Goal: Information Seeking & Learning: Learn about a topic

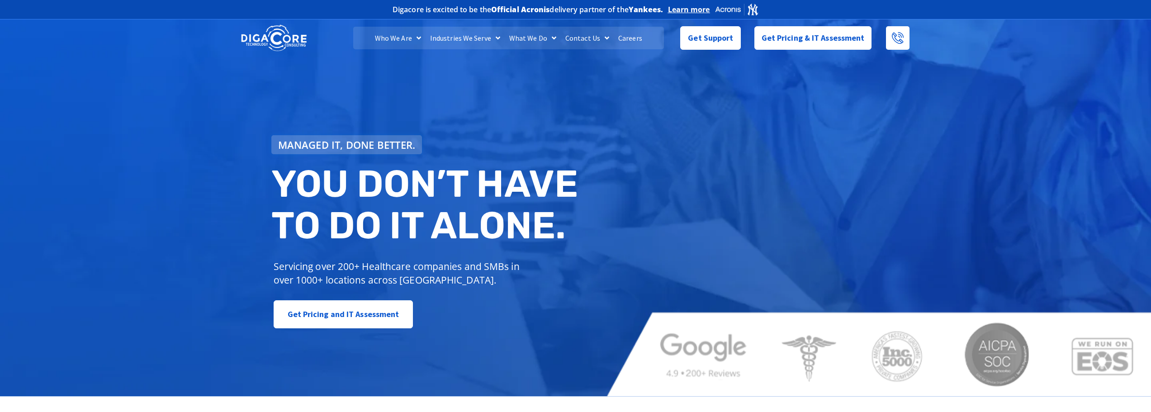
click at [631, 35] on link "Careers" at bounding box center [630, 38] width 33 height 23
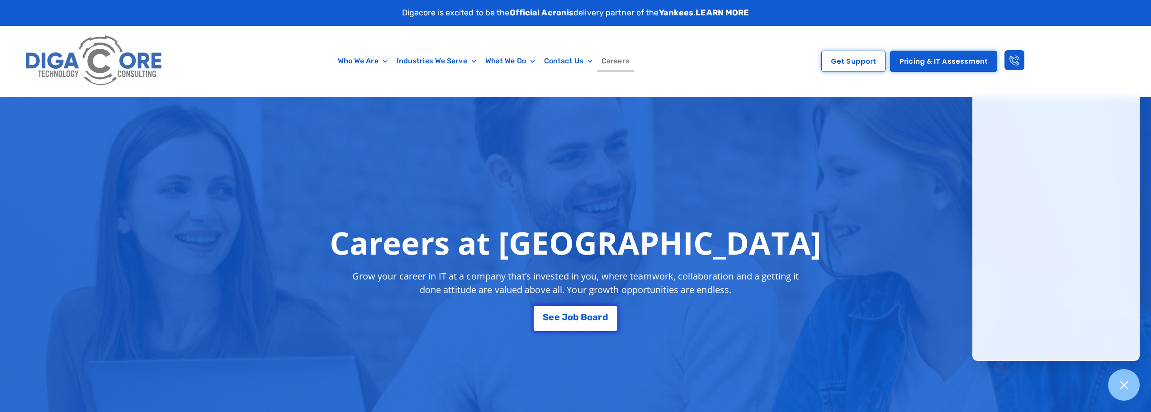
scroll to position [45, 0]
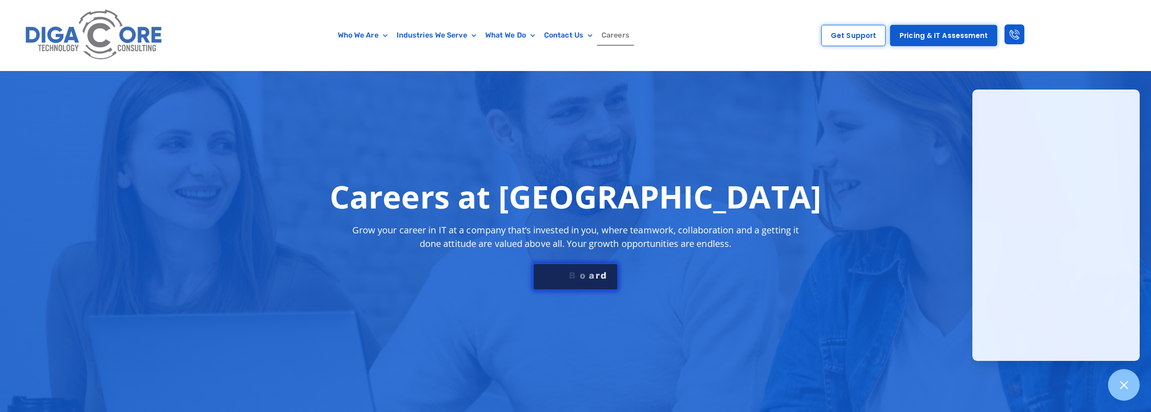
click at [557, 269] on link "S e e J o b B o a r d" at bounding box center [575, 276] width 85 height 27
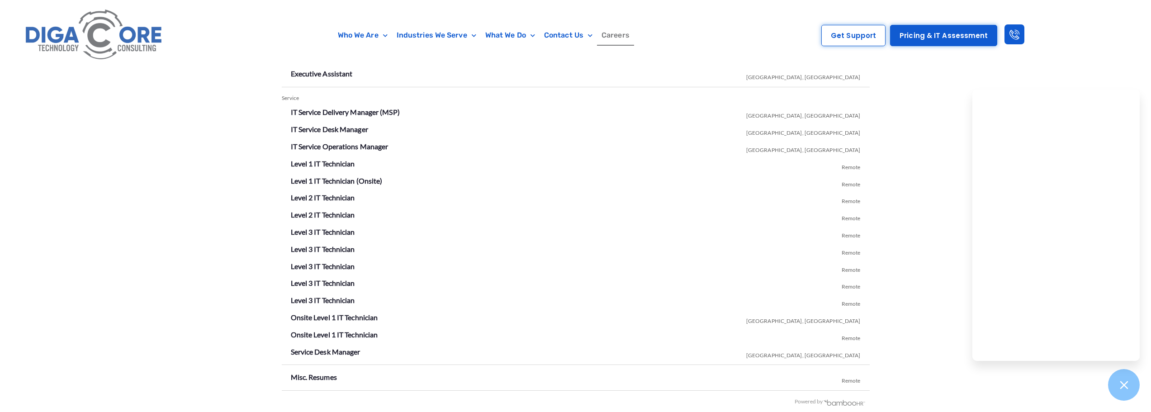
scroll to position [1609, 0]
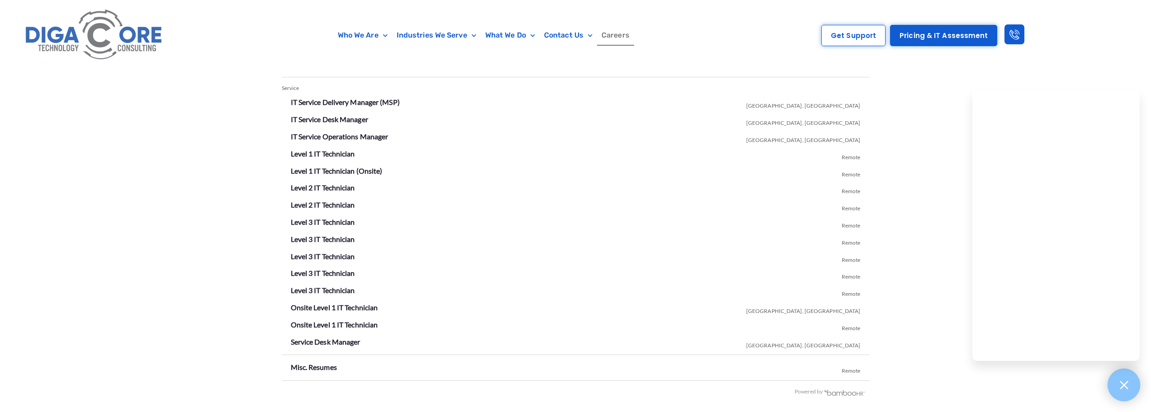
click at [1123, 382] on icon at bounding box center [1124, 385] width 12 height 12
click at [344, 171] on link "Level 1 IT Technician (Onsite)" at bounding box center [337, 170] width 92 height 9
click at [345, 151] on link "Level 1 IT Technician" at bounding box center [323, 153] width 64 height 9
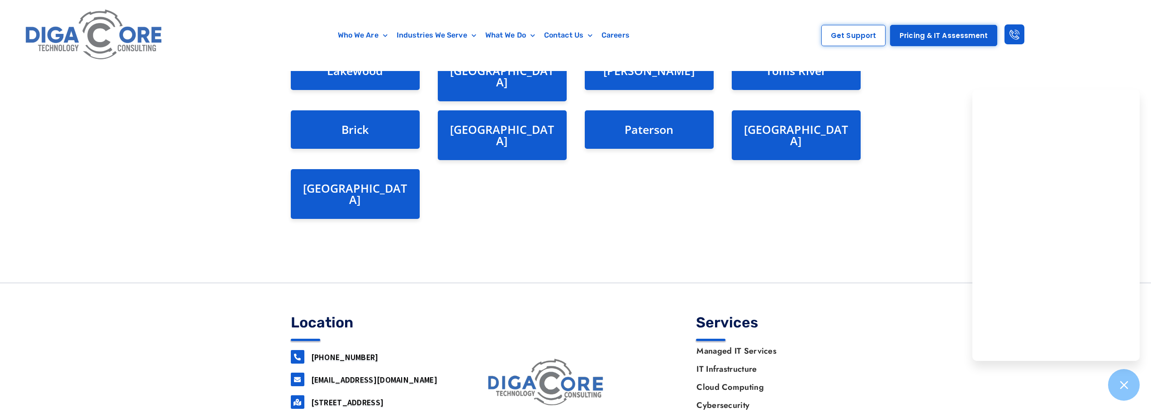
scroll to position [226, 0]
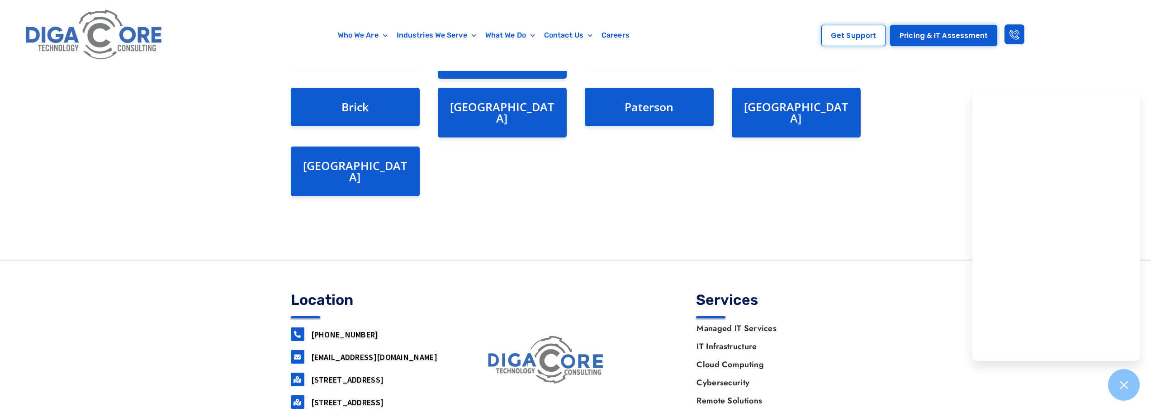
click at [384, 397] on link "[STREET_ADDRESS]" at bounding box center [347, 402] width 73 height 10
click at [610, 34] on link "Careers" at bounding box center [615, 35] width 37 height 21
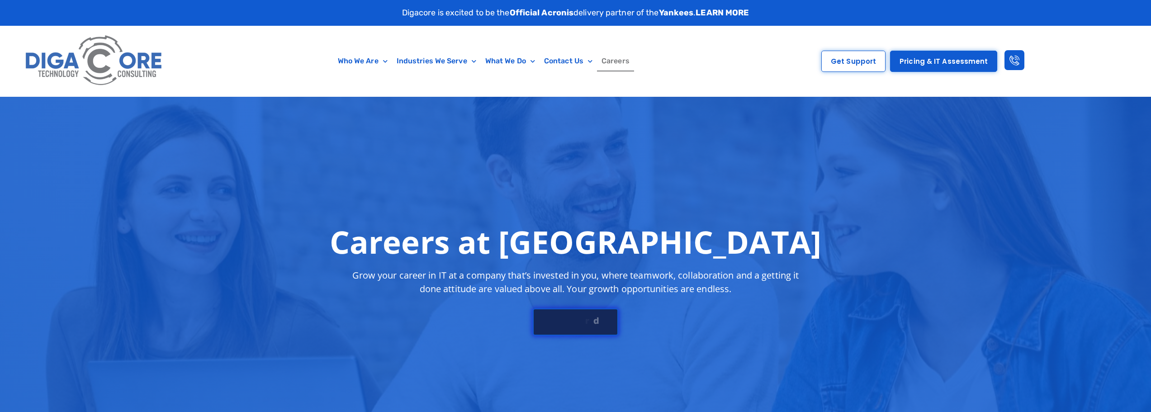
click at [570, 323] on div "S e e J o b B o a r d" at bounding box center [575, 319] width 65 height 9
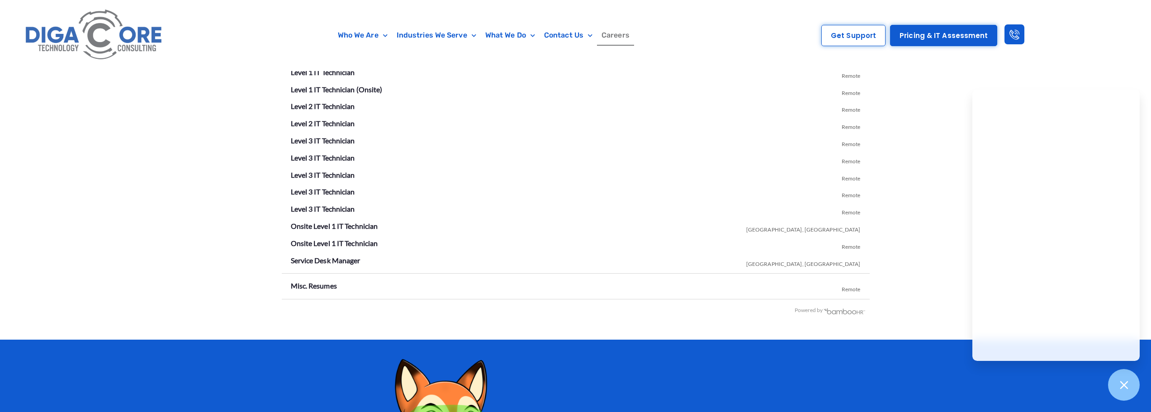
scroll to position [1654, 0]
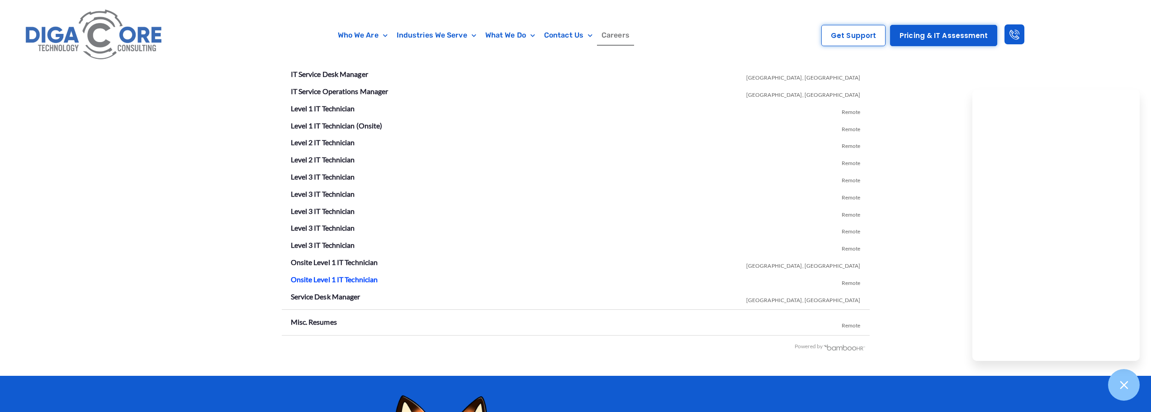
click at [368, 279] on link "Onsite Level 1 IT Technician" at bounding box center [334, 279] width 87 height 9
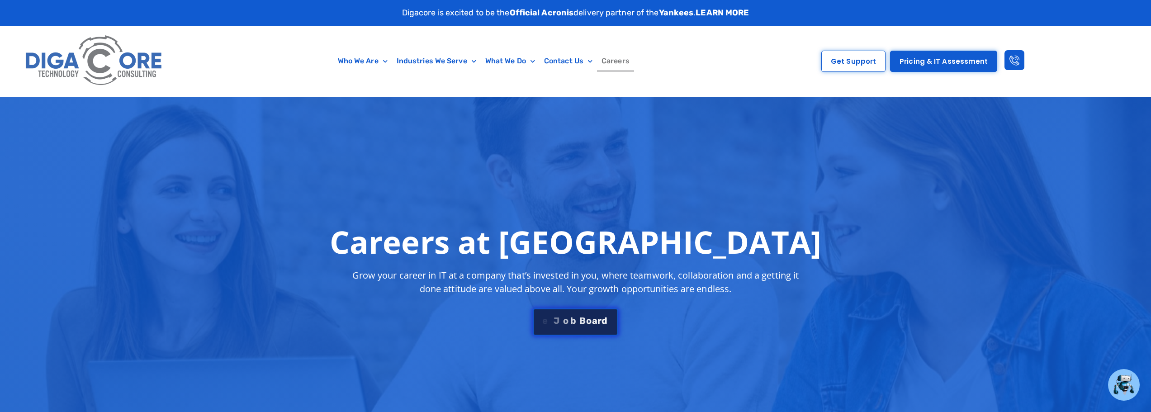
click at [556, 320] on div "S e e J [PERSON_NAME]" at bounding box center [575, 320] width 65 height 9
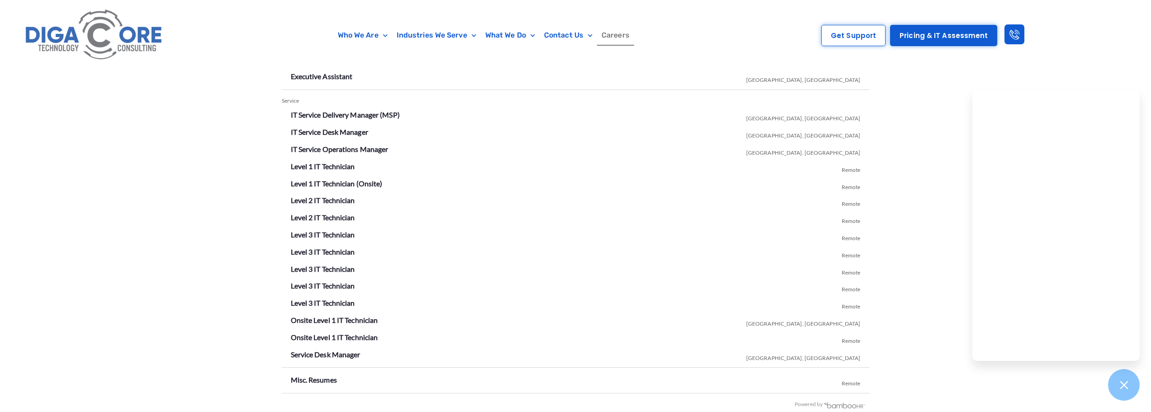
scroll to position [1609, 0]
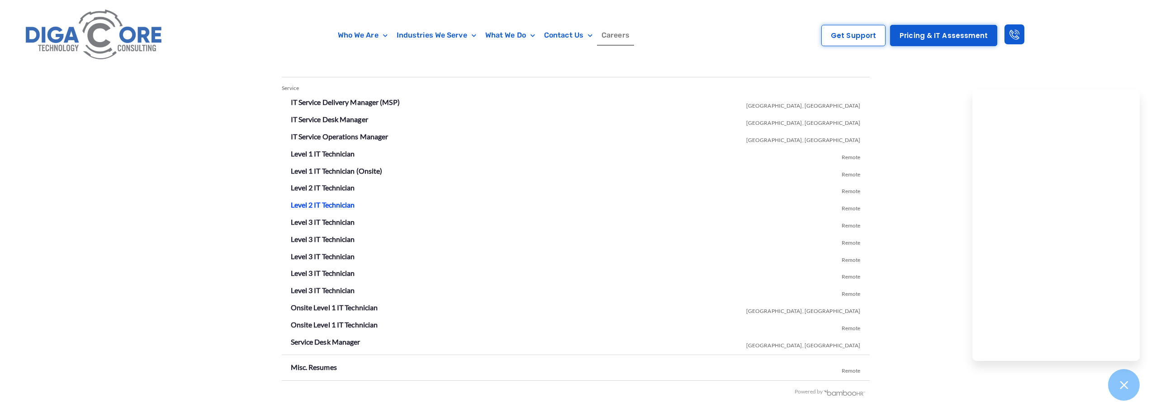
click at [342, 206] on link "Level 2 IT Technician" at bounding box center [323, 204] width 64 height 9
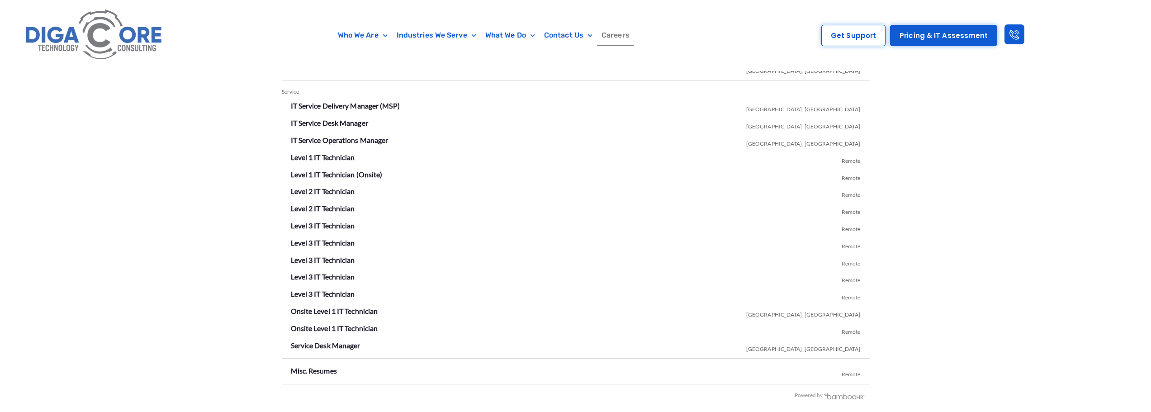
scroll to position [1609, 0]
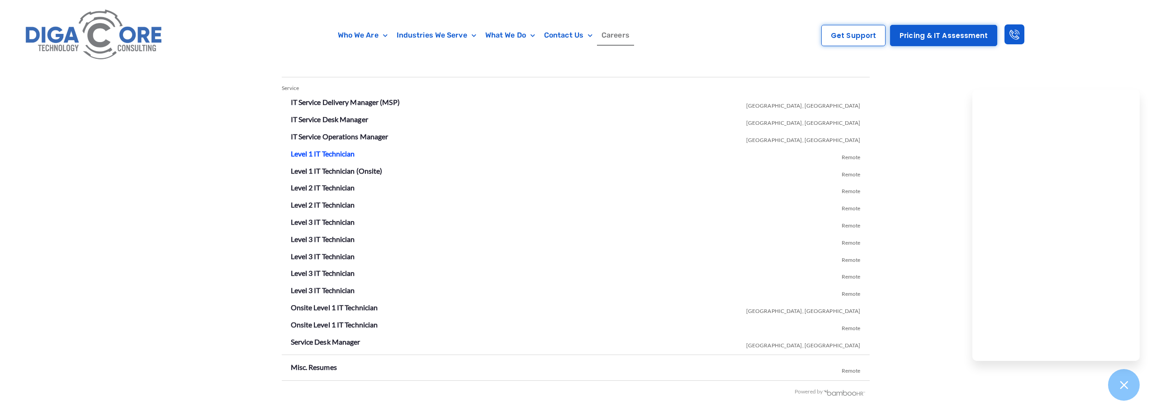
click at [324, 153] on link "Level 1 IT Technician" at bounding box center [323, 153] width 64 height 9
